Goal: Check status

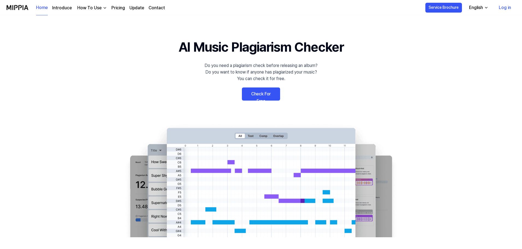
click at [511, 5] on link "Log in" at bounding box center [504, 7] width 21 height 15
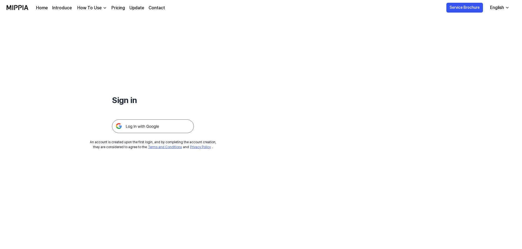
click at [138, 130] on img at bounding box center [153, 126] width 82 height 14
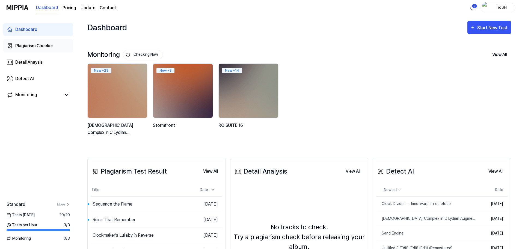
click at [40, 45] on div "Plagiarism Checker" at bounding box center [34, 46] width 38 height 7
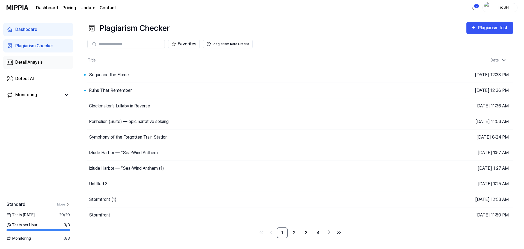
click at [43, 58] on link "Detail Anaysis" at bounding box center [38, 62] width 70 height 13
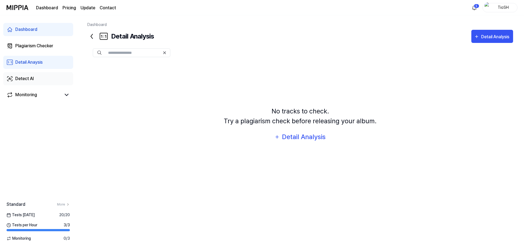
click at [45, 78] on link "Detect AI" at bounding box center [38, 78] width 70 height 13
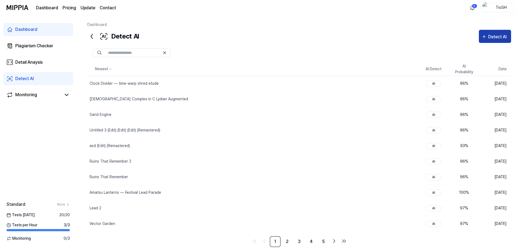
click at [486, 39] on icon "button" at bounding box center [484, 36] width 5 height 7
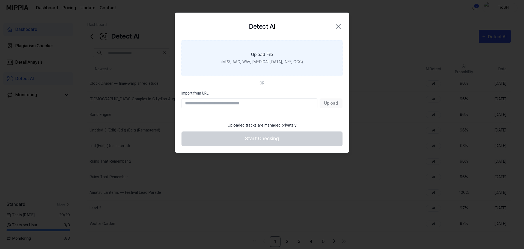
click at [305, 64] on label "Upload File (MP3, AAC, WAV, FLAC, AIFF, OGG)" at bounding box center [262, 58] width 161 height 36
click at [0, 0] on input "Upload File (MP3, AAC, WAV, FLAC, AIFF, OGG)" at bounding box center [0, 0] width 0 height 0
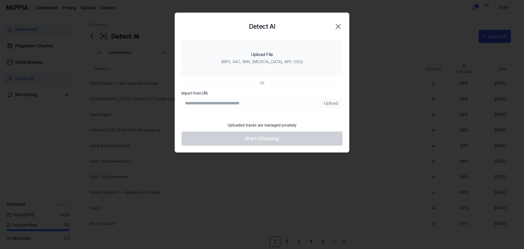
click at [341, 25] on icon "button" at bounding box center [338, 26] width 9 height 9
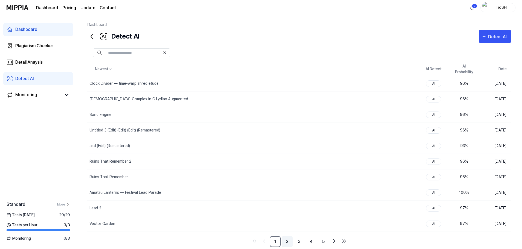
click at [290, 241] on link "2" at bounding box center [287, 241] width 11 height 11
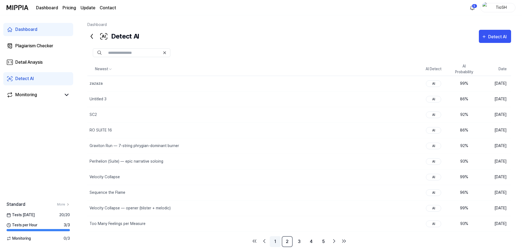
click at [274, 242] on link "1" at bounding box center [275, 241] width 11 height 11
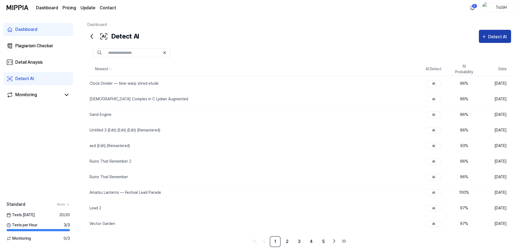
click at [492, 37] on div "Detect AI" at bounding box center [498, 36] width 20 height 7
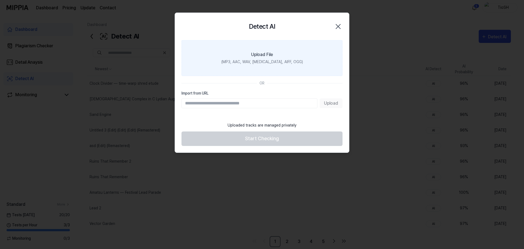
click at [292, 67] on label "Upload File (MP3, AAC, WAV, FLAC, AIFF, OGG)" at bounding box center [262, 58] width 161 height 36
click at [0, 0] on input "Upload File (MP3, AAC, WAV, FLAC, AIFF, OGG)" at bounding box center [0, 0] width 0 height 0
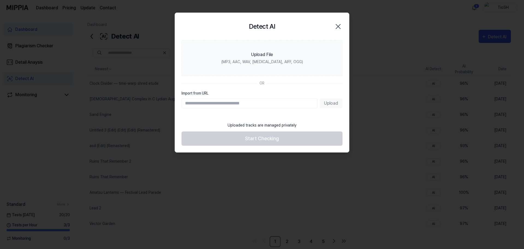
click at [335, 27] on icon "button" at bounding box center [338, 26] width 9 height 9
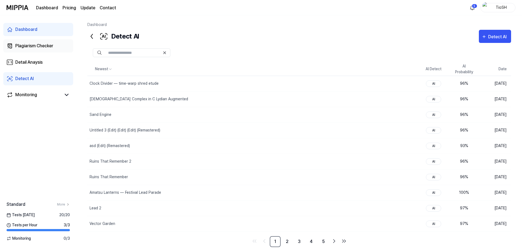
click at [31, 48] on div "Plagiarism Checker" at bounding box center [34, 46] width 38 height 7
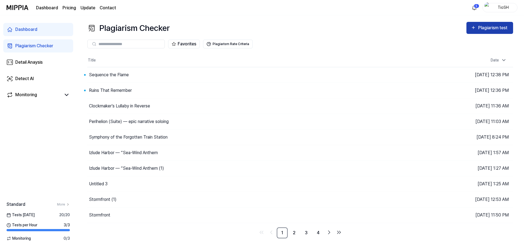
click at [491, 28] on div "Plagiarism test" at bounding box center [493, 27] width 31 height 7
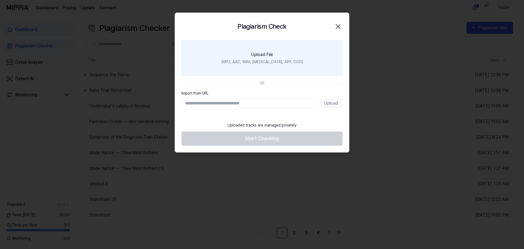
click at [284, 71] on label "Upload File (MP3, AAC, WAV, FLAC, AIFF, OGG)" at bounding box center [262, 58] width 161 height 36
click at [0, 0] on input "Upload File (MP3, AAC, WAV, FLAC, AIFF, OGG)" at bounding box center [0, 0] width 0 height 0
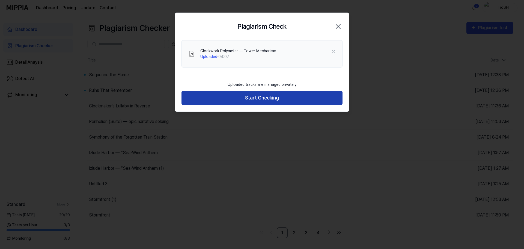
drag, startPoint x: 257, startPoint y: 94, endPoint x: 234, endPoint y: 73, distance: 30.4
click at [256, 93] on button "Start Checking" at bounding box center [262, 98] width 161 height 14
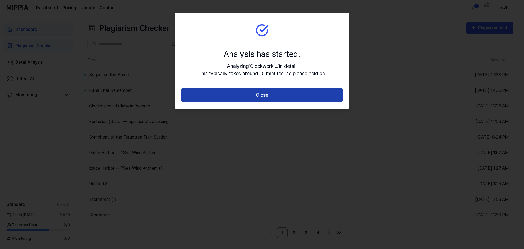
click at [295, 97] on button "Close" at bounding box center [262, 95] width 161 height 14
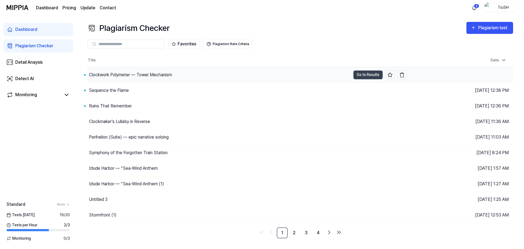
click at [232, 79] on div "Clockwork Polymeter — Tower Mechanism" at bounding box center [218, 74] width 263 height 15
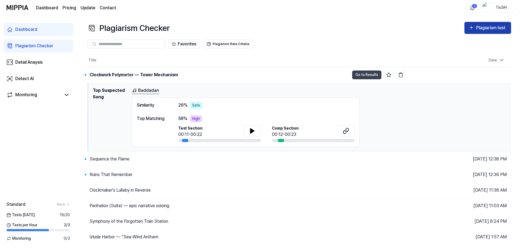
click at [477, 26] on div "Plagiarism test" at bounding box center [491, 27] width 31 height 7
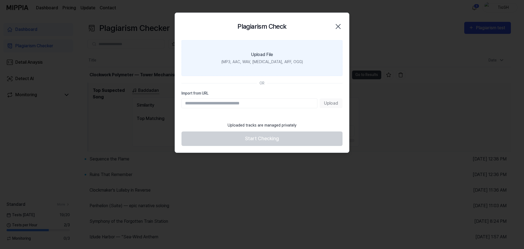
click at [275, 56] on label "Upload File (MP3, AAC, WAV, FLAC, AIFF, OGG)" at bounding box center [262, 58] width 161 height 36
click at [0, 0] on input "Upload File (MP3, AAC, WAV, FLAC, AIFF, OGG)" at bounding box center [0, 0] width 0 height 0
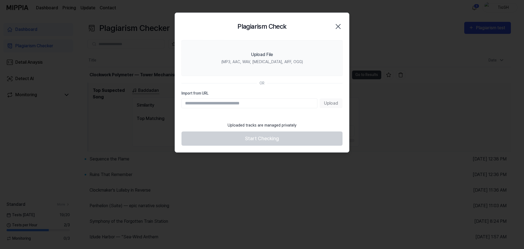
click at [388, 82] on div at bounding box center [262, 124] width 524 height 249
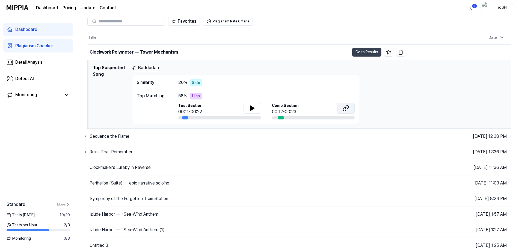
scroll to position [58, 0]
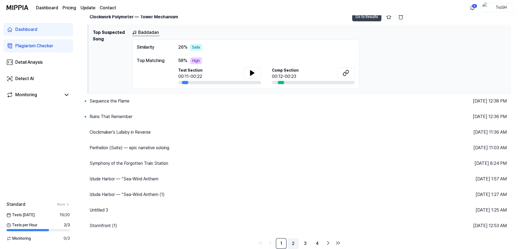
click at [296, 241] on link "2" at bounding box center [293, 243] width 11 height 11
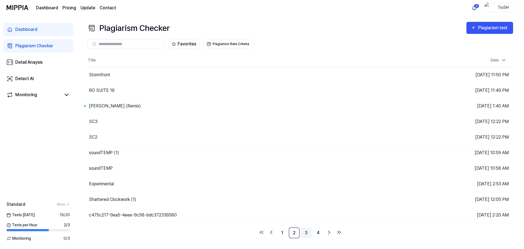
click at [306, 235] on link "3" at bounding box center [306, 232] width 11 height 11
click at [319, 236] on link "4" at bounding box center [318, 232] width 11 height 11
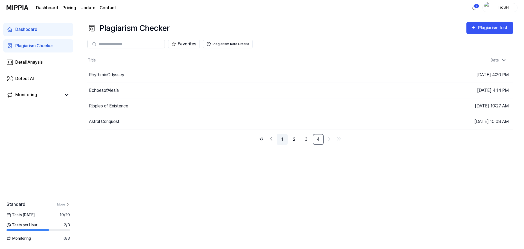
click at [285, 141] on link "1" at bounding box center [282, 139] width 11 height 11
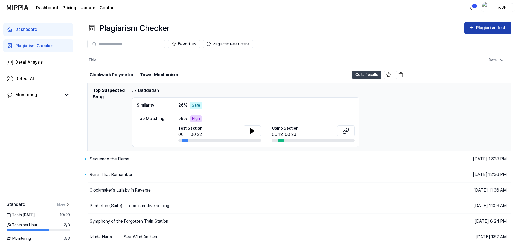
click at [502, 25] on div "Plagiarism test" at bounding box center [491, 27] width 31 height 7
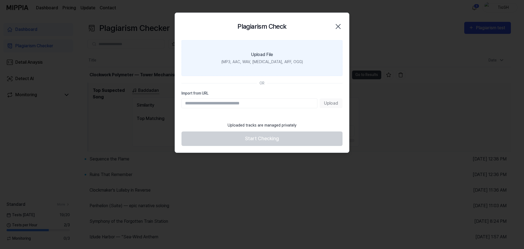
click at [293, 55] on label "Upload File (MP3, AAC, WAV, FLAC, AIFF, OGG)" at bounding box center [262, 58] width 161 height 36
click at [0, 0] on input "Upload File (MP3, AAC, WAV, FLAC, AIFF, OGG)" at bounding box center [0, 0] width 0 height 0
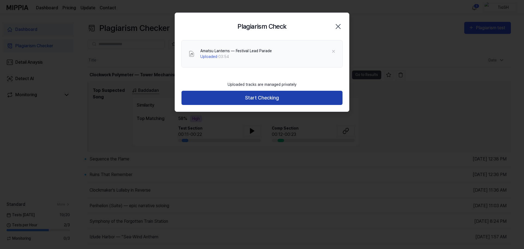
click at [208, 97] on button "Start Checking" at bounding box center [262, 98] width 161 height 14
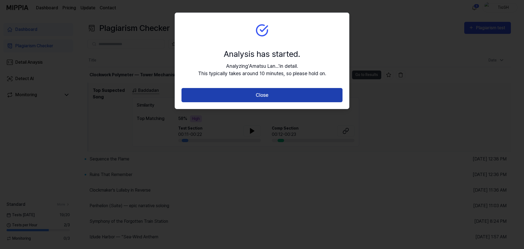
click at [230, 98] on button "Close" at bounding box center [262, 95] width 161 height 14
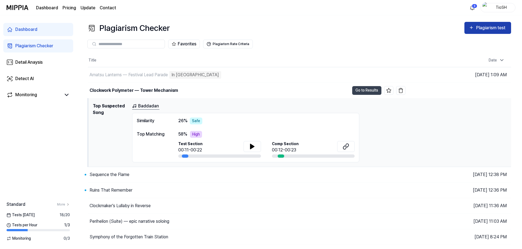
click at [477, 27] on div "Plagiarism test" at bounding box center [491, 27] width 31 height 7
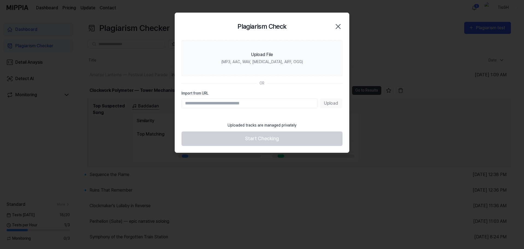
click at [254, 76] on section "Upload File (MP3, AAC, WAV, FLAC, AIFF, OGG) OR Import from URL Upload" at bounding box center [262, 79] width 174 height 79
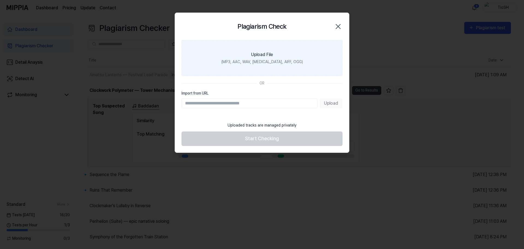
click at [252, 66] on label "Upload File (MP3, AAC, WAV, FLAC, AIFF, OGG)" at bounding box center [262, 58] width 161 height 36
click at [0, 0] on input "Upload File (MP3, AAC, WAV, FLAC, AIFF, OGG)" at bounding box center [0, 0] width 0 height 0
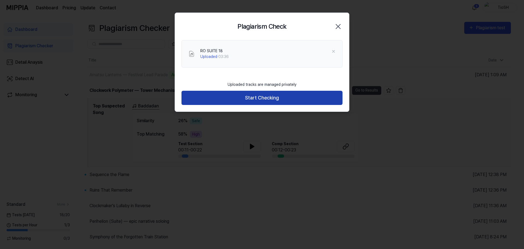
click at [214, 95] on button "Start Checking" at bounding box center [262, 98] width 161 height 14
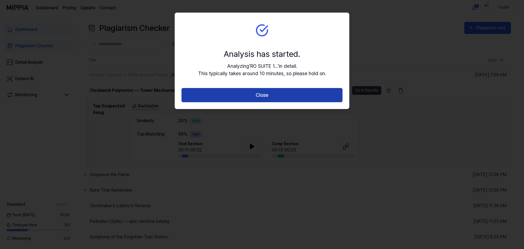
click at [218, 93] on button "Close" at bounding box center [262, 95] width 161 height 14
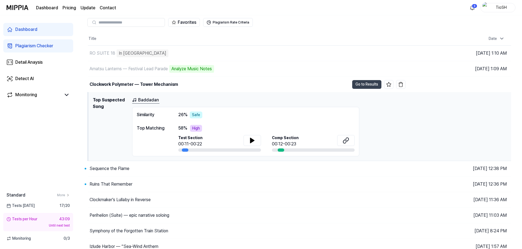
scroll to position [31, 0]
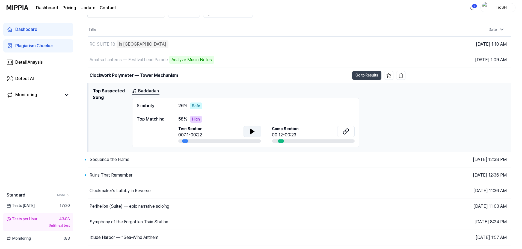
click at [250, 131] on icon at bounding box center [252, 131] width 7 height 7
click at [371, 78] on button "Go to Results" at bounding box center [366, 75] width 29 height 9
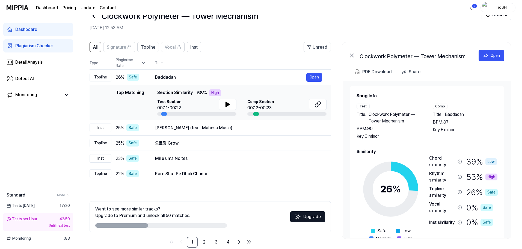
scroll to position [26, 0]
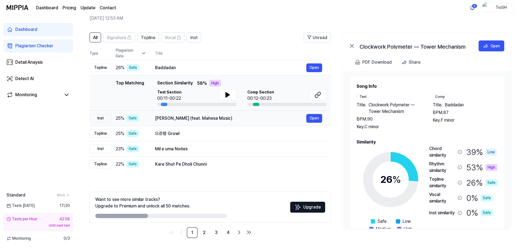
click at [162, 119] on div "Ninggal Katresnan (feat. Mahesa Music)" at bounding box center [230, 118] width 151 height 7
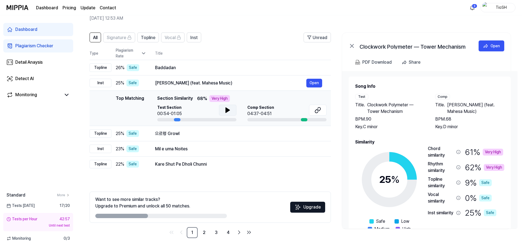
click at [225, 108] on icon at bounding box center [227, 110] width 7 height 7
click at [220, 134] on div "으르렁 Growl" at bounding box center [230, 133] width 151 height 7
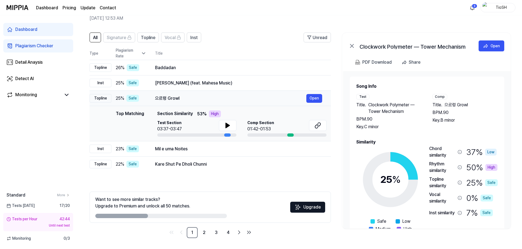
click at [232, 96] on div "으르렁 Growl" at bounding box center [230, 98] width 151 height 7
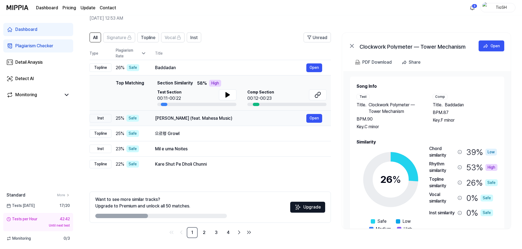
click at [239, 121] on div "Ninggal Katresnan (feat. Mahesa Music)" at bounding box center [230, 118] width 151 height 7
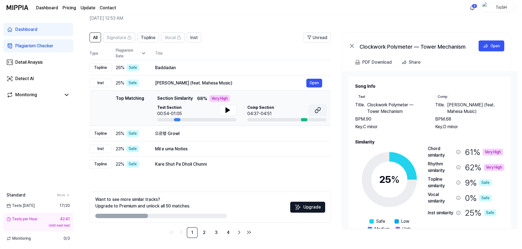
click at [318, 112] on icon at bounding box center [318, 110] width 7 height 7
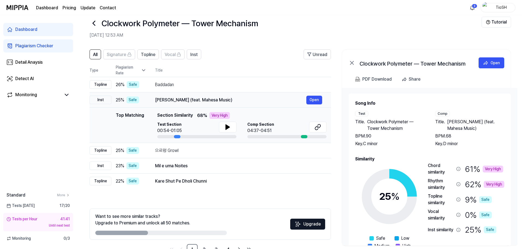
scroll to position [0, 0]
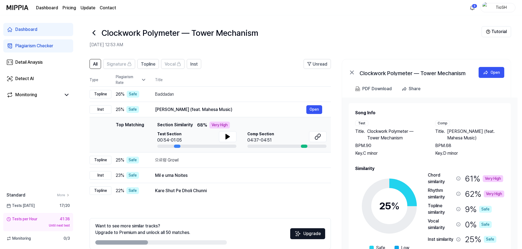
click at [48, 49] on div "Plagiarism Checker" at bounding box center [34, 46] width 38 height 7
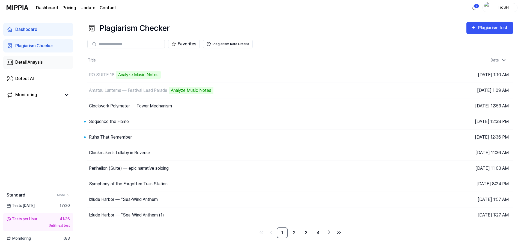
click at [34, 65] on div "Detail Anaysis" at bounding box center [28, 62] width 27 height 7
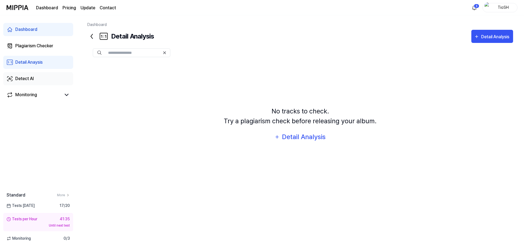
click at [31, 77] on div "Detect AI" at bounding box center [24, 78] width 19 height 7
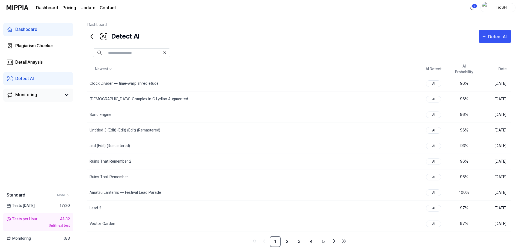
click at [44, 92] on link "Monitoring" at bounding box center [34, 94] width 55 height 7
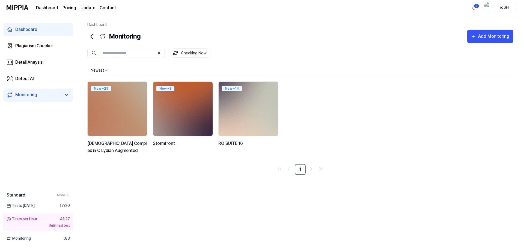
click at [272, 111] on img at bounding box center [249, 109] width 66 height 60
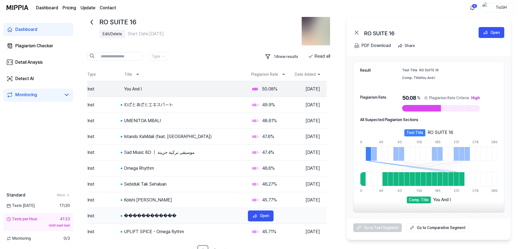
scroll to position [20, 0]
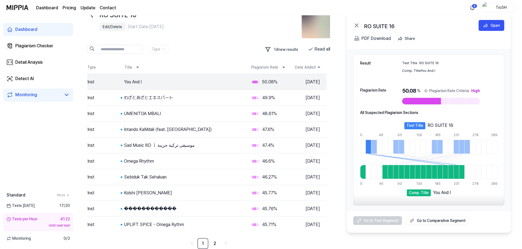
click at [213, 241] on link "2" at bounding box center [214, 243] width 11 height 11
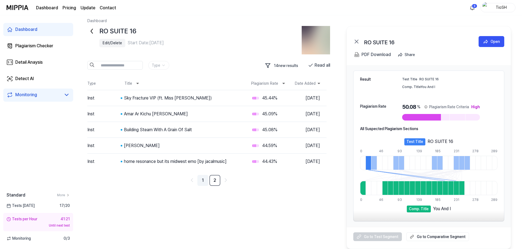
click at [207, 180] on link "1" at bounding box center [202, 180] width 11 height 11
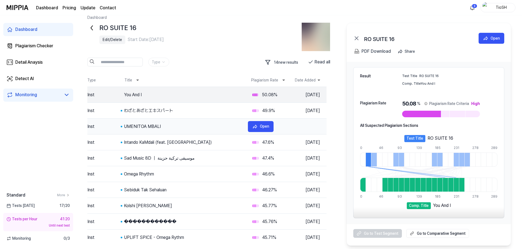
scroll to position [0, 0]
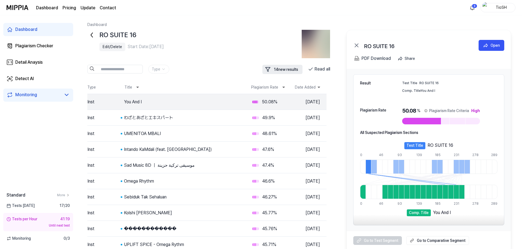
click at [281, 69] on button "14 new results" at bounding box center [282, 69] width 40 height 9
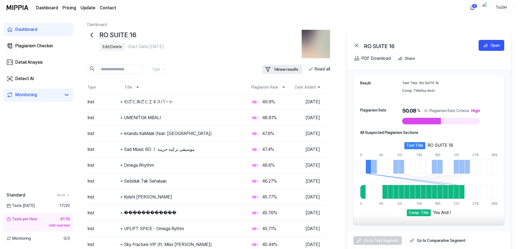
click at [281, 69] on button "14 new results" at bounding box center [282, 69] width 40 height 9
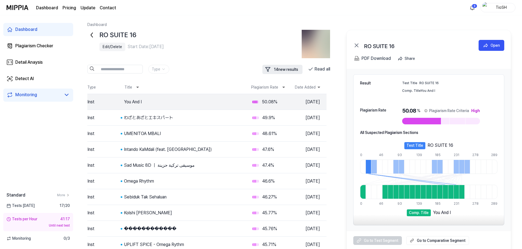
click at [281, 69] on button "14 new results" at bounding box center [282, 69] width 40 height 9
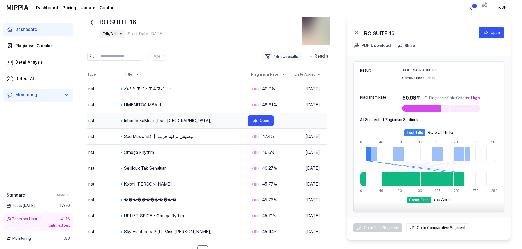
scroll to position [20, 0]
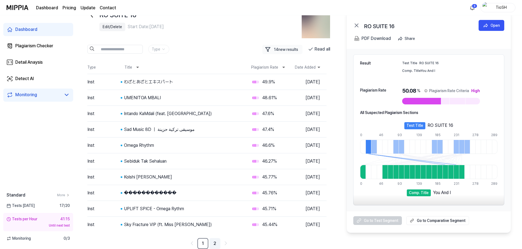
click at [219, 244] on link "2" at bounding box center [214, 243] width 11 height 11
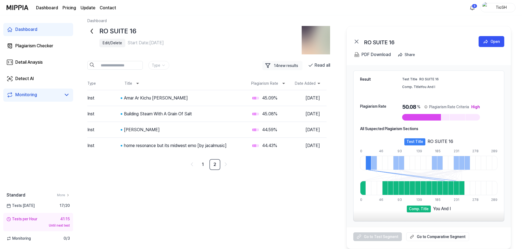
scroll to position [4, 0]
click at [206, 165] on link "1" at bounding box center [202, 164] width 11 height 11
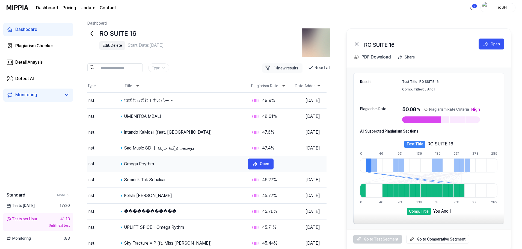
scroll to position [0, 0]
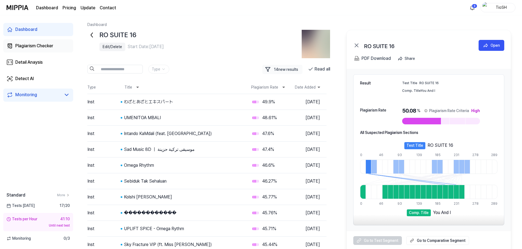
click at [28, 43] on div "Plagiarism Checker" at bounding box center [34, 46] width 38 height 7
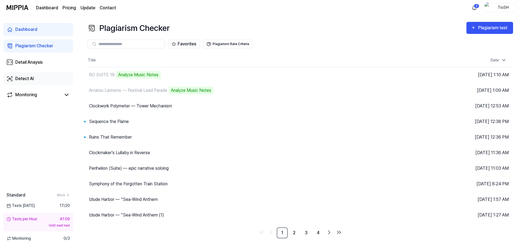
click at [40, 73] on link "Detect AI" at bounding box center [38, 78] width 70 height 13
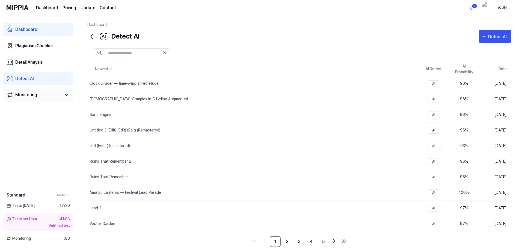
click at [38, 94] on link "Monitoring" at bounding box center [34, 94] width 55 height 7
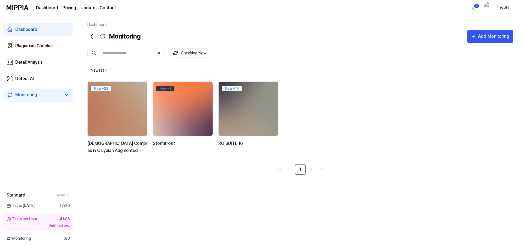
click at [164, 88] on div "New + 3" at bounding box center [165, 88] width 18 height 5
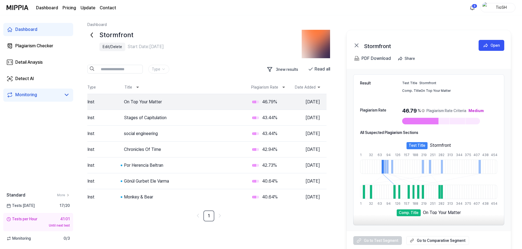
click at [89, 34] on icon at bounding box center [91, 35] width 9 height 9
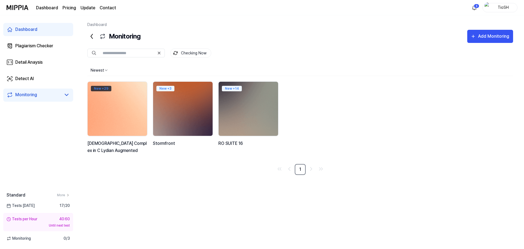
click at [105, 89] on div "New + 29" at bounding box center [101, 88] width 20 height 5
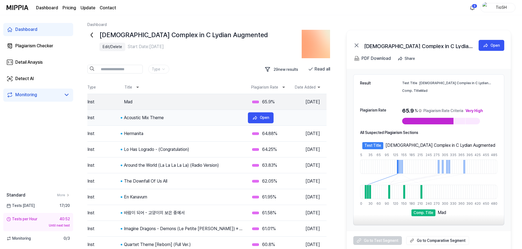
click at [157, 122] on tr "Inst Acoustic Mix Theme 65.43 % Sep 4, 2025 Open" at bounding box center [206, 118] width 239 height 16
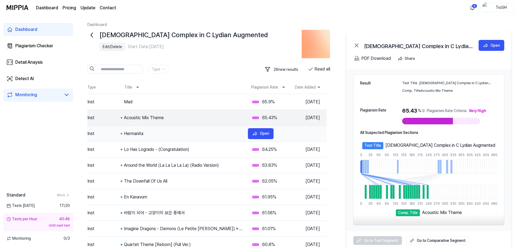
click at [186, 135] on div "Hermanita" at bounding box center [184, 133] width 120 height 7
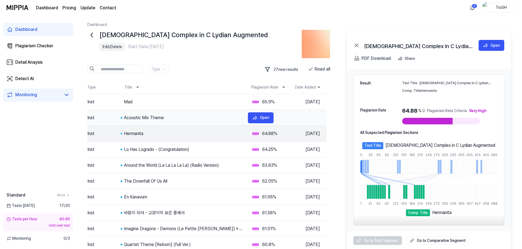
click at [193, 121] on tr "Inst Acoustic Mix Theme 65.43 % Sep 4, 2025 Open" at bounding box center [206, 118] width 239 height 16
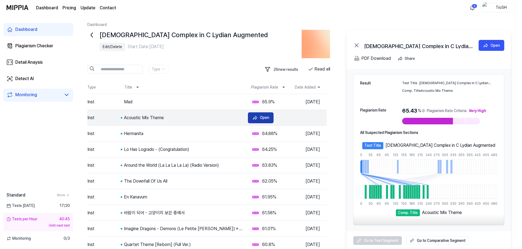
click at [254, 120] on button "Open" at bounding box center [261, 117] width 26 height 11
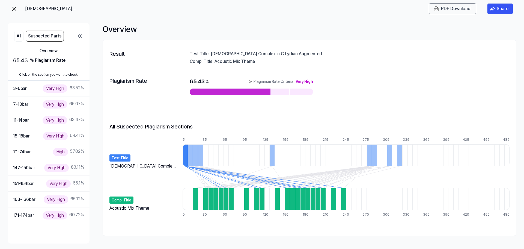
click at [232, 62] on div "Acoustic Mix Theme" at bounding box center [362, 60] width 295 height 5
drag, startPoint x: 391, startPoint y: 195, endPoint x: 385, endPoint y: 195, distance: 6.1
click at [390, 195] on div at bounding box center [389, 199] width 5 height 22
drag, startPoint x: 300, startPoint y: 198, endPoint x: 185, endPoint y: 151, distance: 125.0
click at [294, 199] on div at bounding box center [346, 199] width 327 height 22
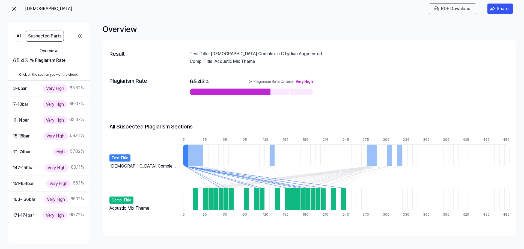
drag, startPoint x: 150, startPoint y: 71, endPoint x: 162, endPoint y: 93, distance: 24.2
click at [161, 91] on div "Result Test Title God Complex in C Lydian Augmented Comp. Title Acoustic Mix Th…" at bounding box center [309, 137] width 413 height 185
click at [301, 90] on div at bounding box center [302, 91] width 25 height 7
drag, startPoint x: 301, startPoint y: 90, endPoint x: 293, endPoint y: 99, distance: 12.4
click at [294, 99] on div "Plagiarism Rate 65.43 % Plagiarism Rate Criteria Very High" at bounding box center [309, 86] width 400 height 28
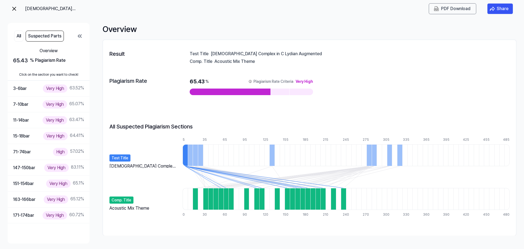
drag, startPoint x: 281, startPoint y: 108, endPoint x: 239, endPoint y: 131, distance: 48.8
click at [264, 121] on div "Result Test Title God Complex in C Lydian Augmented Comp. Title Acoustic Mix Th…" at bounding box center [309, 137] width 413 height 185
drag, startPoint x: 181, startPoint y: 145, endPoint x: 226, endPoint y: 165, distance: 48.7
click at [219, 164] on div "Test Title God Complex in C Lydian Augmented Comp. Title Acoustic Mix Theme 5 1…" at bounding box center [309, 177] width 400 height 80
drag, startPoint x: 117, startPoint y: 196, endPoint x: 128, endPoint y: 210, distance: 17.7
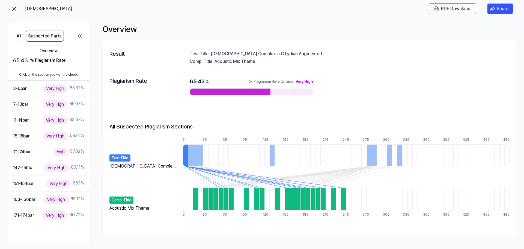
click at [128, 210] on div "Comp. Title Acoustic Mix Theme" at bounding box center [143, 200] width 68 height 22
click at [78, 37] on icon at bounding box center [79, 36] width 7 height 7
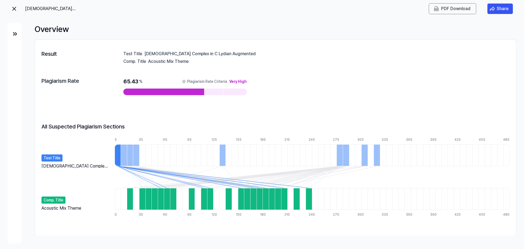
click at [17, 31] on img at bounding box center [15, 34] width 7 height 7
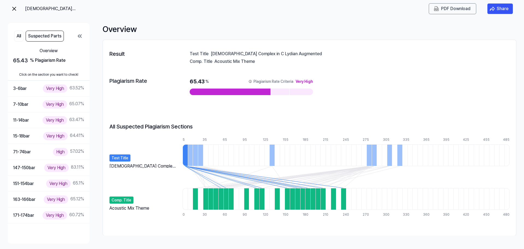
click at [13, 9] on img at bounding box center [14, 8] width 7 height 7
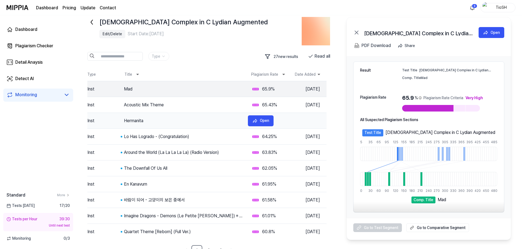
scroll to position [20, 0]
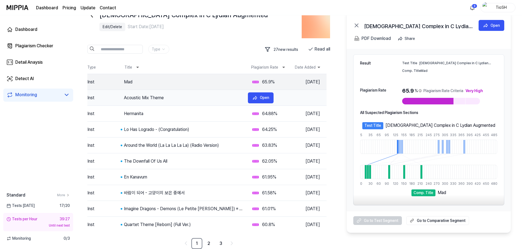
click at [220, 96] on div "Acoustic Mix Theme" at bounding box center [184, 97] width 120 height 7
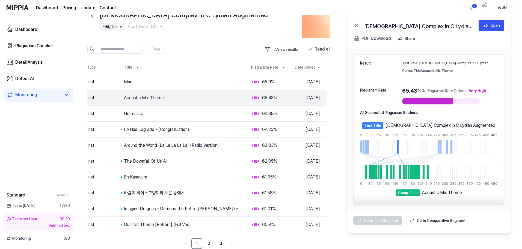
click at [419, 223] on 듣기 "Go to Comparative Segment" at bounding box center [437, 220] width 63 height 9
click at [36, 79] on link "Detect AI" at bounding box center [38, 78] width 70 height 13
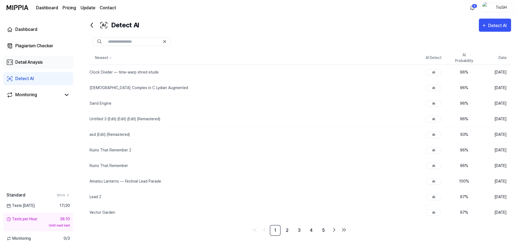
click at [38, 61] on div "Detail Anaysis" at bounding box center [28, 62] width 27 height 7
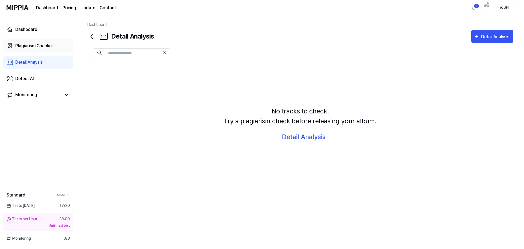
click at [46, 45] on div "Plagiarism Checker" at bounding box center [34, 46] width 38 height 7
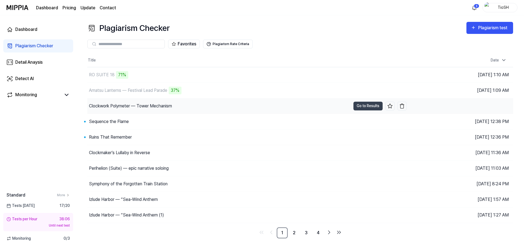
click at [248, 108] on div "Clockwork Polymeter — Tower Mechanism" at bounding box center [218, 105] width 263 height 15
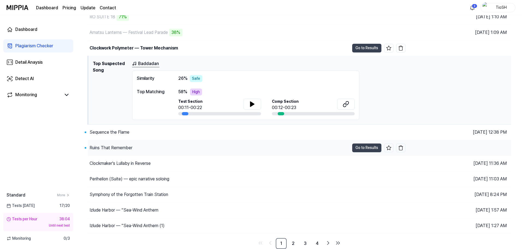
click at [216, 145] on div "Ruins That Remember" at bounding box center [219, 147] width 262 height 15
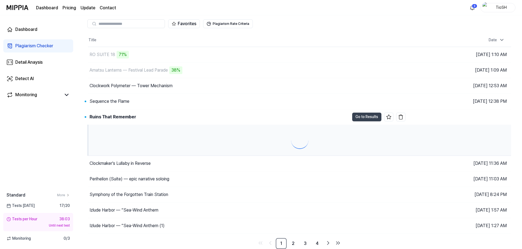
scroll to position [58, 0]
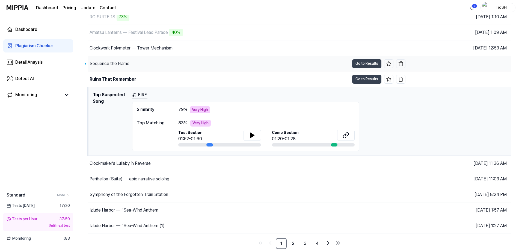
click at [150, 66] on div "Sequence the Flame" at bounding box center [219, 63] width 262 height 15
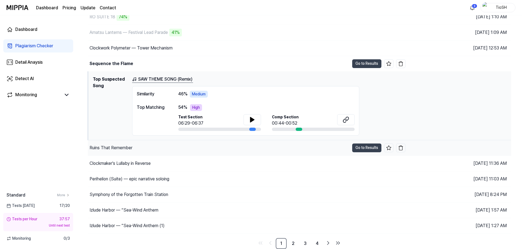
click at [169, 151] on div "Ruins That Remember" at bounding box center [219, 147] width 262 height 15
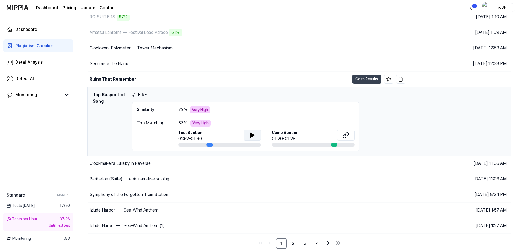
click at [249, 133] on icon at bounding box center [252, 135] width 7 height 7
click at [246, 137] on button at bounding box center [252, 135] width 17 height 11
click at [229, 167] on div "Clockmaker’s Lullaby in Reverse" at bounding box center [219, 163] width 262 height 15
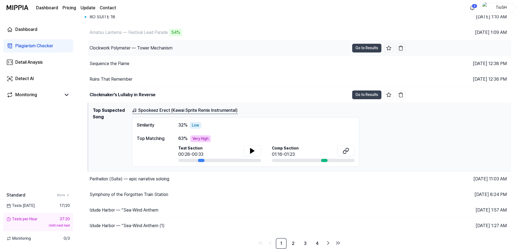
click at [200, 52] on div "Clockwork Polymeter — Tower Mechanism" at bounding box center [219, 47] width 262 height 15
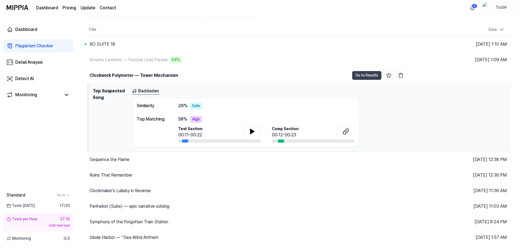
scroll to position [3, 0]
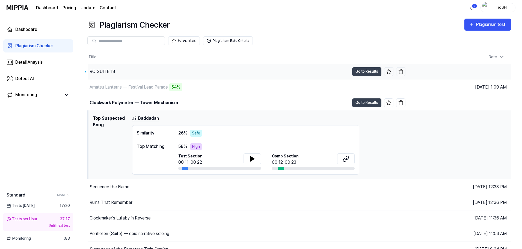
click at [165, 76] on div "RO SUITE 18" at bounding box center [219, 71] width 262 height 15
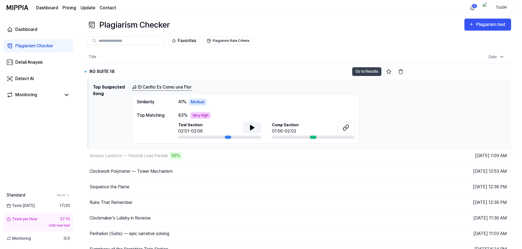
click at [247, 127] on button at bounding box center [252, 127] width 17 height 11
click at [256, 126] on button at bounding box center [252, 127] width 17 height 11
click at [349, 125] on button at bounding box center [345, 127] width 17 height 11
click at [363, 70] on button "Go to Results" at bounding box center [366, 71] width 29 height 9
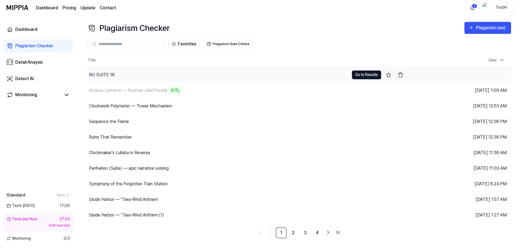
scroll to position [0, 0]
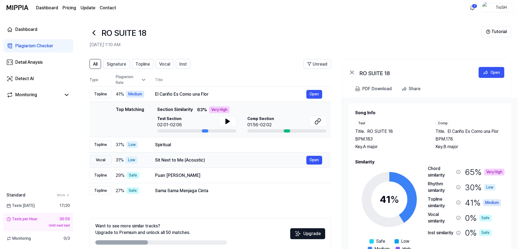
click at [199, 155] on td "Sit Next to Me (Acoustic) Open" at bounding box center [238, 159] width 185 height 15
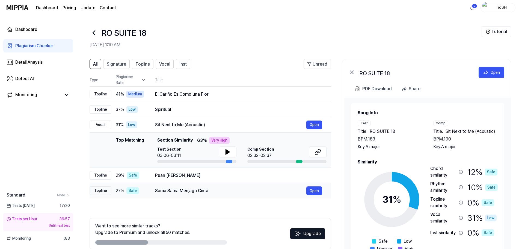
click at [219, 185] on td "Sama Sama Menjaga Cinta Open" at bounding box center [238, 190] width 185 height 15
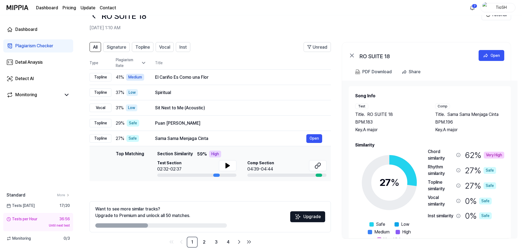
scroll to position [26, 0]
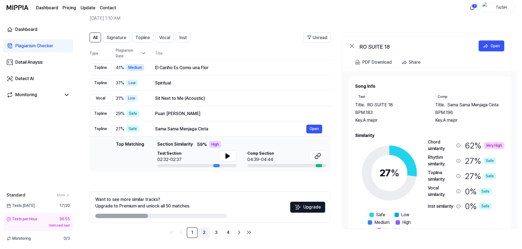
click at [202, 231] on link "2" at bounding box center [204, 232] width 11 height 11
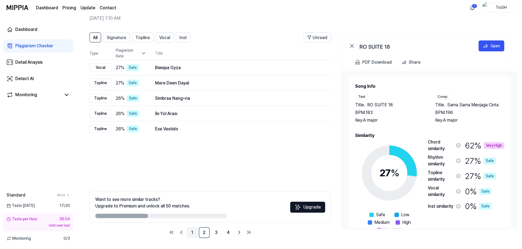
click at [193, 232] on link "1" at bounding box center [192, 232] width 11 height 11
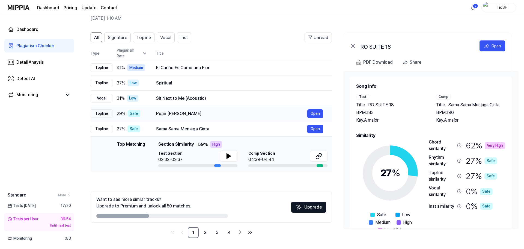
scroll to position [0, 0]
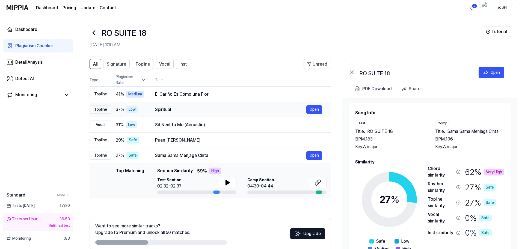
click at [181, 114] on td "Spiritual Open" at bounding box center [238, 109] width 185 height 15
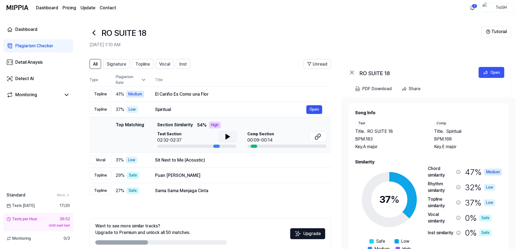
click at [224, 137] on button at bounding box center [227, 136] width 17 height 11
click at [224, 137] on icon at bounding box center [227, 136] width 7 height 7
click at [208, 161] on div "Sit Next to Me (Acoustic)" at bounding box center [230, 160] width 151 height 7
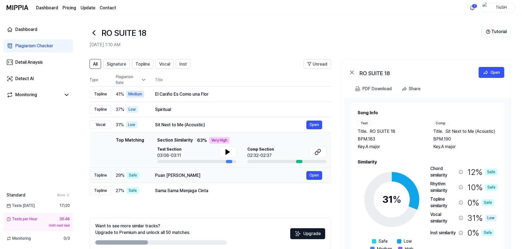
click at [208, 179] on div "Puan Bermain Hujan Open" at bounding box center [238, 175] width 167 height 9
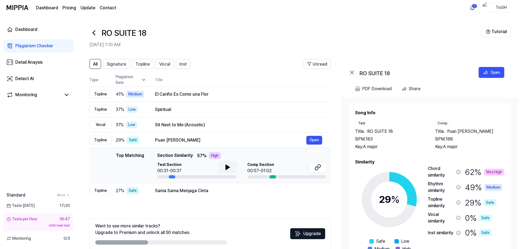
click at [226, 169] on icon at bounding box center [228, 167] width 4 height 5
click at [226, 167] on icon at bounding box center [226, 167] width 1 height 4
click at [209, 194] on div "Sama Sama Menjaga Cinta Open" at bounding box center [238, 190] width 167 height 9
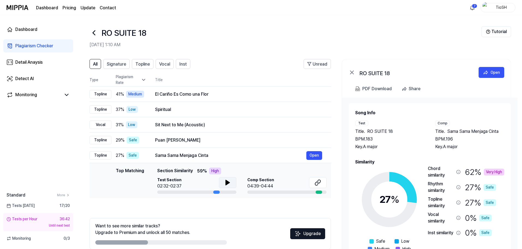
click at [231, 179] on button at bounding box center [227, 182] width 17 height 11
click at [93, 34] on icon at bounding box center [94, 32] width 9 height 9
